Goal: Information Seeking & Learning: Learn about a topic

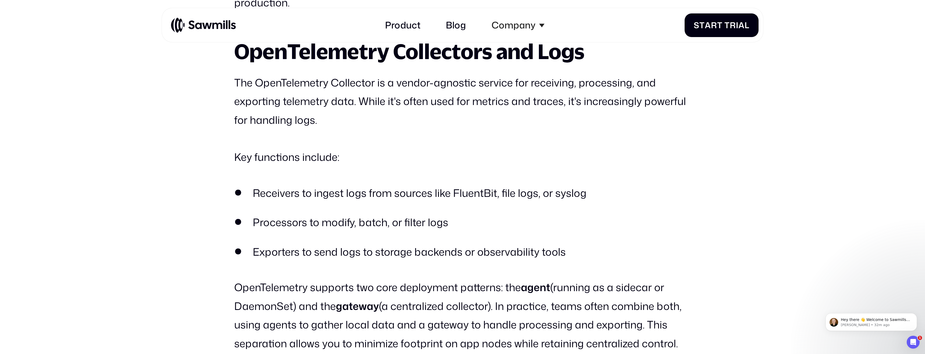
scroll to position [702, 0]
click at [247, 63] on strong "OpenTelemetry Collectors and Logs" at bounding box center [409, 50] width 350 height 24
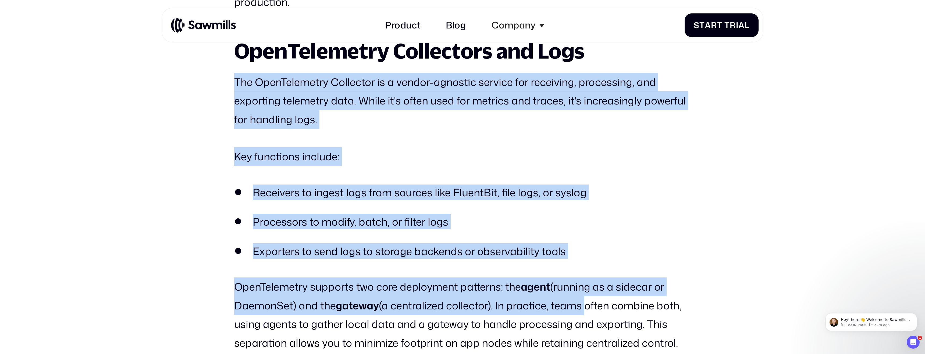
drag, startPoint x: 245, startPoint y: 83, endPoint x: 586, endPoint y: 306, distance: 408.3
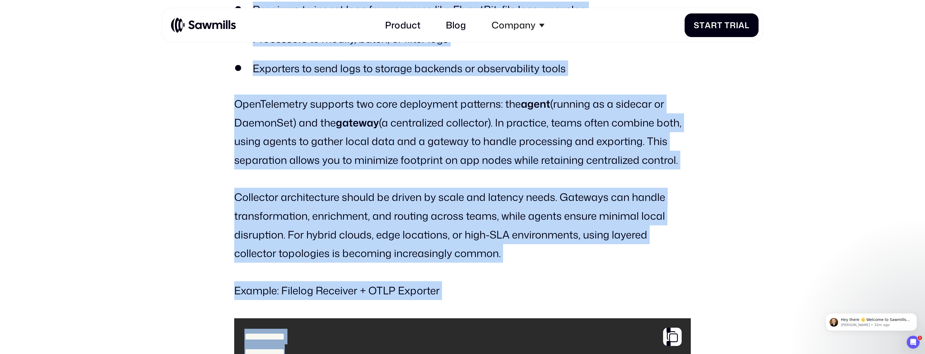
scroll to position [903, 0]
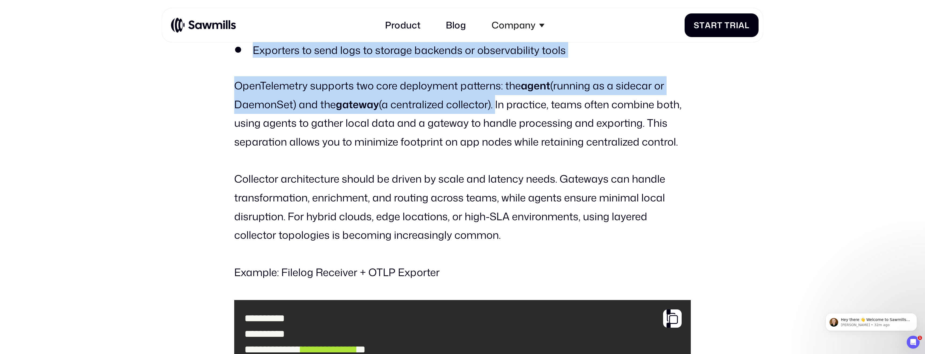
copy div "OpenTelemetry Collectors and Logs The OpenTelemetry Collector is a vendor-agnos…"
drag, startPoint x: 236, startPoint y: 76, endPoint x: 497, endPoint y: 103, distance: 262.2
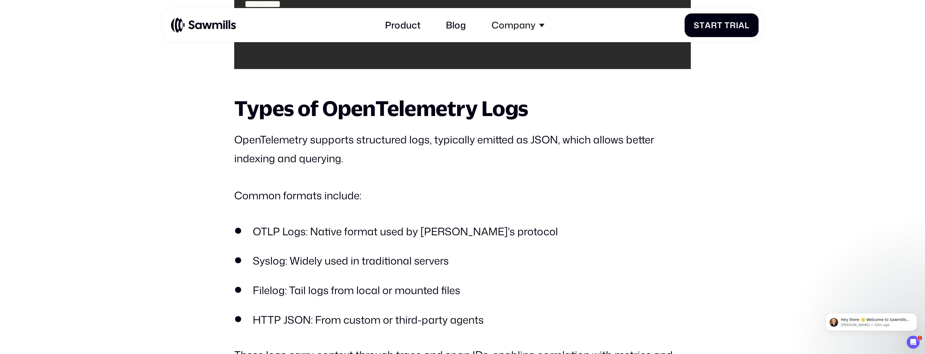
scroll to position [1359, 0]
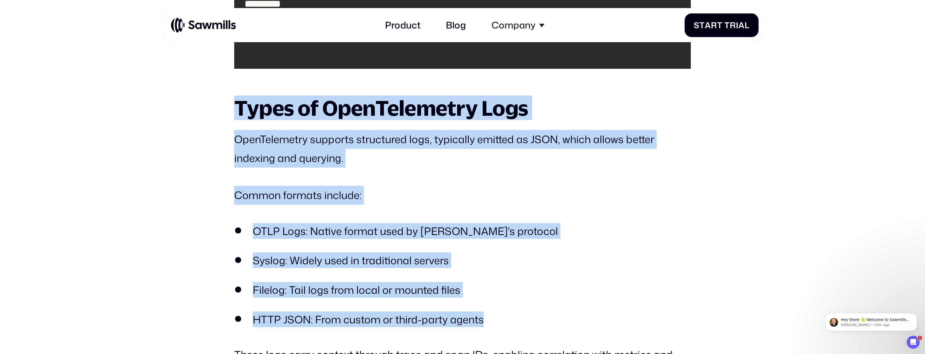
drag, startPoint x: 237, startPoint y: 109, endPoint x: 494, endPoint y: 325, distance: 335.2
copy div "Types of OpenTelemetry Logs OpenTelemetry supports structured logs, typically e…"
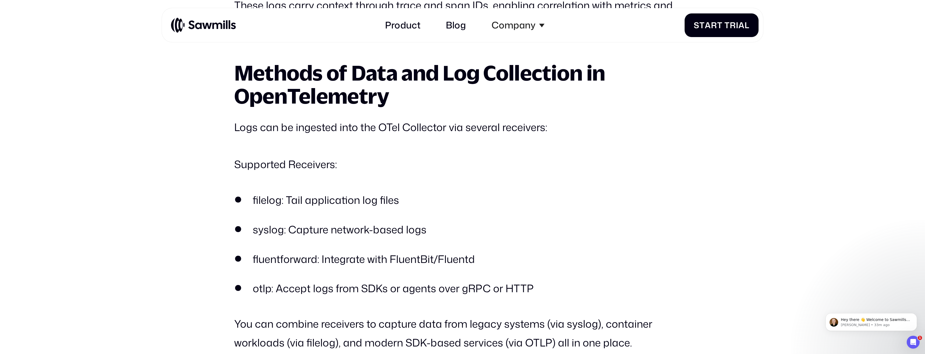
scroll to position [1709, 0]
click at [498, 224] on li "syslog: Capture network-based logs" at bounding box center [462, 229] width 457 height 16
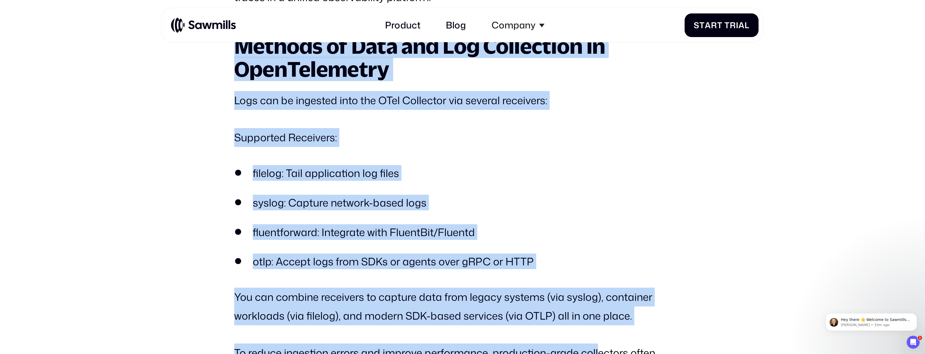
scroll to position [1735, 0]
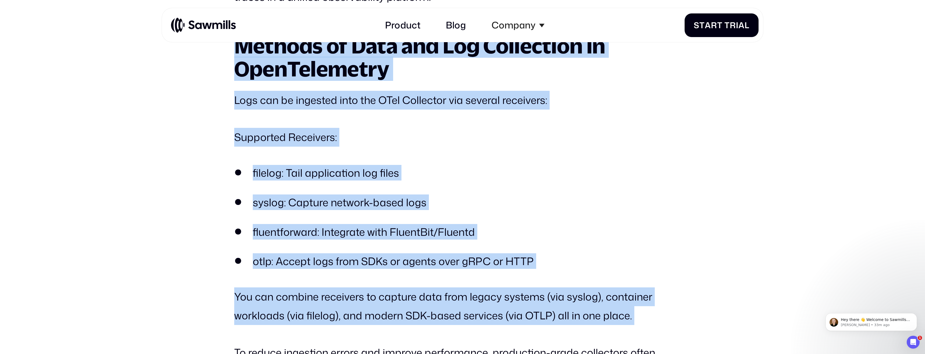
copy div "Methods of Data and Log Collection in OpenTelemetry Logs can be ingested into t…"
drag, startPoint x: 235, startPoint y: 73, endPoint x: 629, endPoint y: 325, distance: 467.5
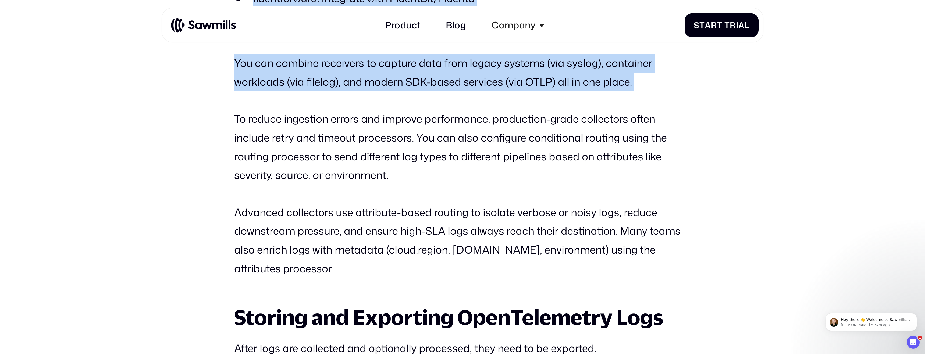
scroll to position [1970, 0]
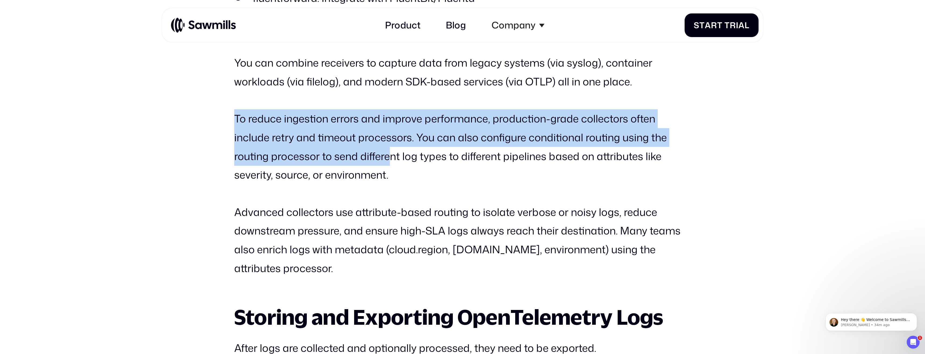
drag, startPoint x: 235, startPoint y: 119, endPoint x: 387, endPoint y: 156, distance: 156.7
click at [387, 156] on p "To reduce ingestion errors and improve performance, production-grade collectors…" at bounding box center [462, 146] width 457 height 75
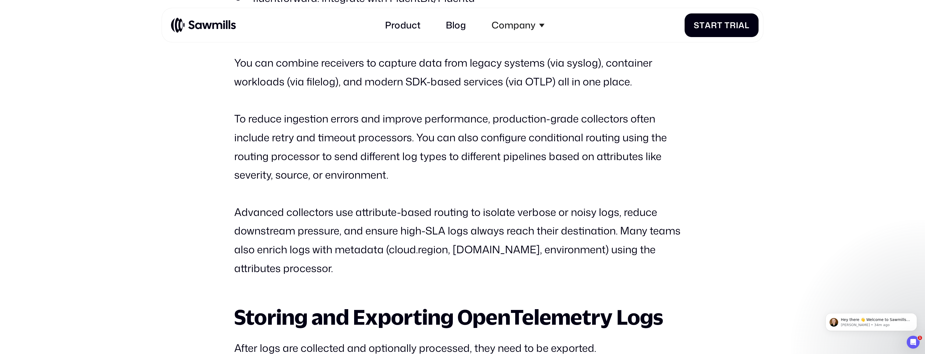
click at [441, 188] on div "**********" at bounding box center [462, 142] width 457 height 2984
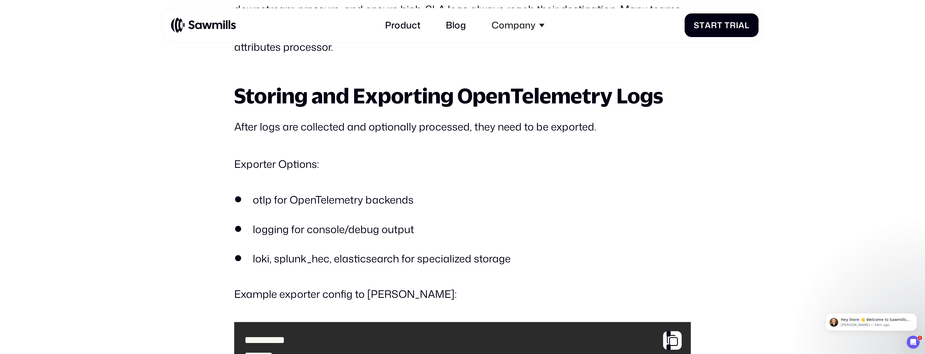
scroll to position [2191, 0]
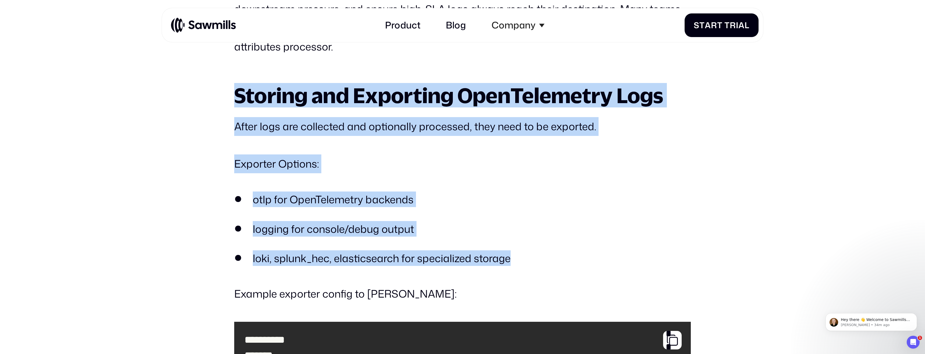
drag, startPoint x: 237, startPoint y: 98, endPoint x: 513, endPoint y: 264, distance: 321.6
copy div "Storing and Exporting OpenTelemetry Logs After logs are collected and optionall…"
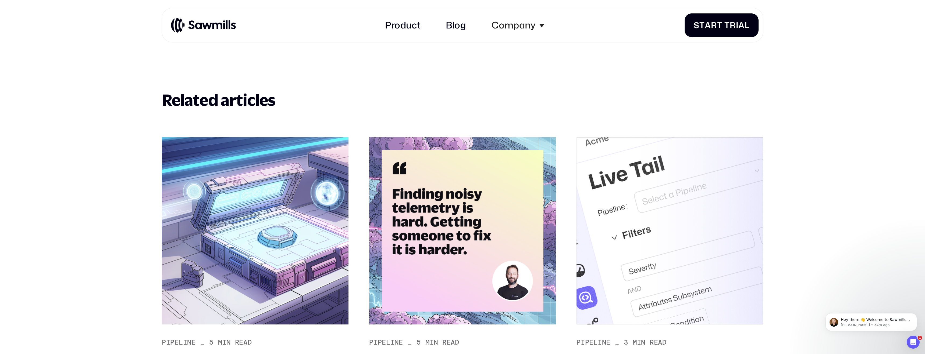
scroll to position [3566, 0]
